Goal: Check status: Check status

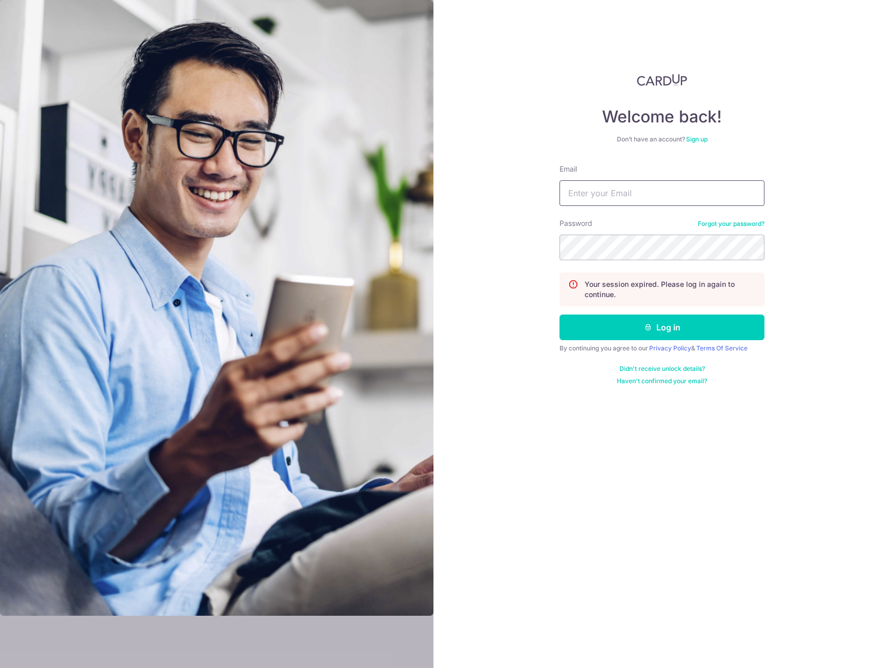
type input "[EMAIL_ADDRESS][DOMAIN_NAME]"
click at [611, 309] on form "Email negil.tian@gmail.com Password Forgot your password? Your session expired.…" at bounding box center [661, 274] width 205 height 221
click at [610, 327] on button "Log in" at bounding box center [661, 327] width 205 height 26
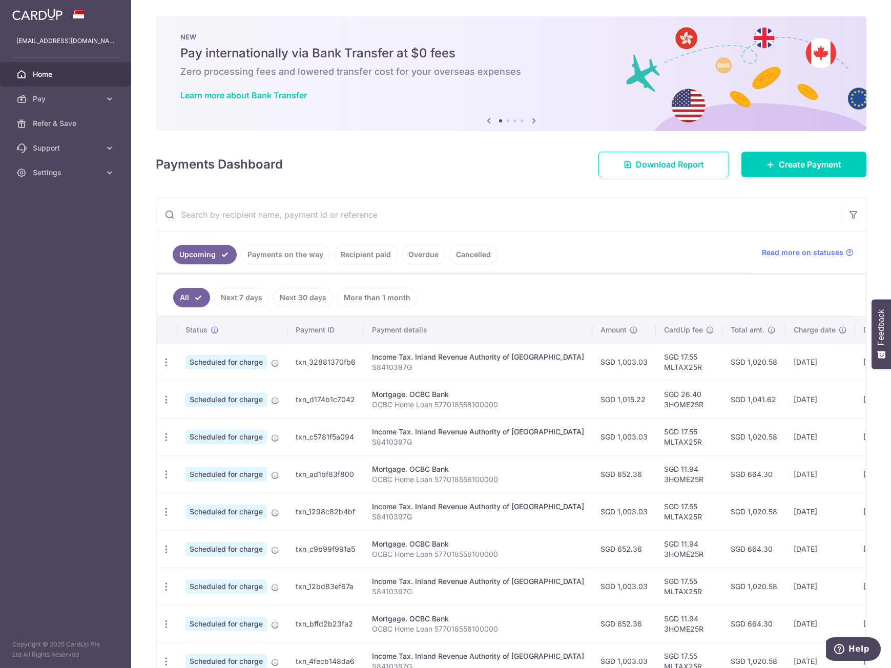
click at [279, 251] on link "Payments on the way" at bounding box center [285, 254] width 89 height 19
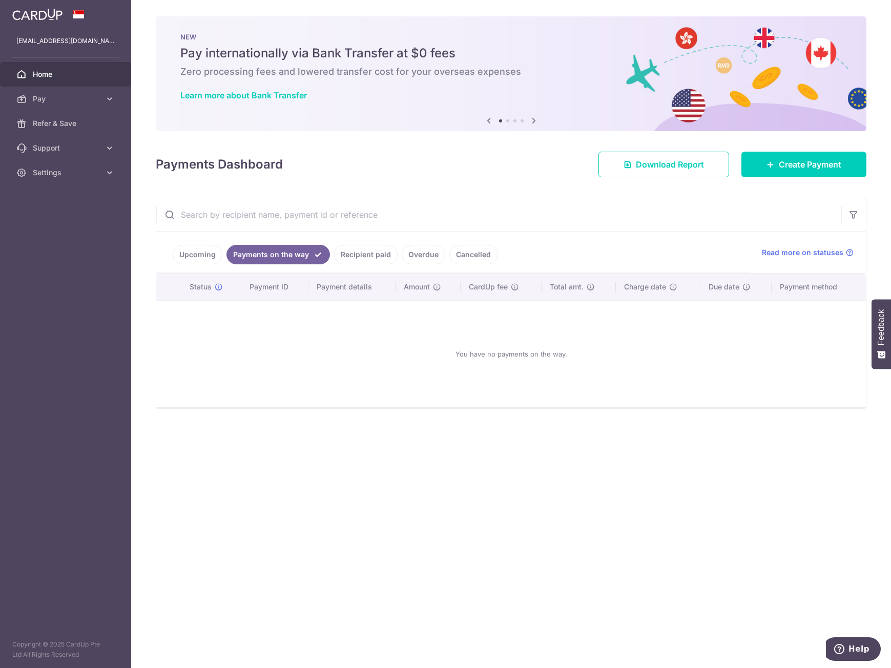
click at [374, 256] on link "Recipient paid" at bounding box center [366, 254] width 64 height 19
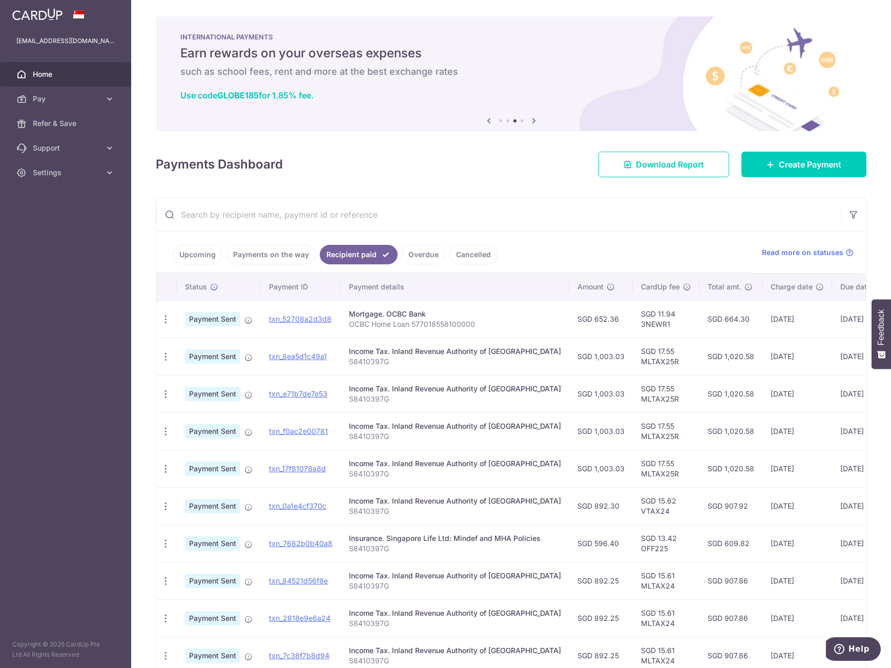
click at [77, 242] on aside "[EMAIL_ADDRESS][DOMAIN_NAME] Home Pay Payments Recipients Cards Refer & Save Su…" at bounding box center [65, 334] width 131 height 668
